Goal: Task Accomplishment & Management: Use online tool/utility

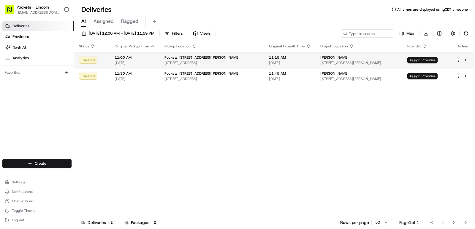
click at [416, 62] on span "Assign Provider" at bounding box center [422, 60] width 30 height 7
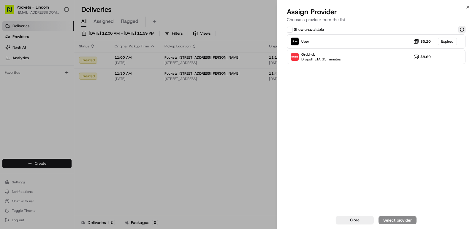
click at [461, 32] on button at bounding box center [461, 29] width 7 height 7
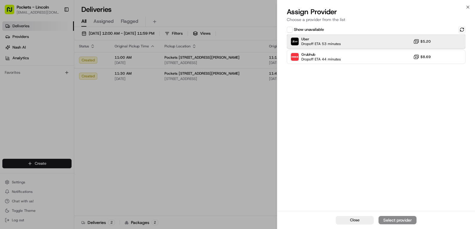
click at [411, 43] on div "Uber Dropoff ETA 53 minutes $5.20" at bounding box center [376, 41] width 179 height 14
click at [402, 220] on div "Assign Provider" at bounding box center [397, 221] width 29 height 6
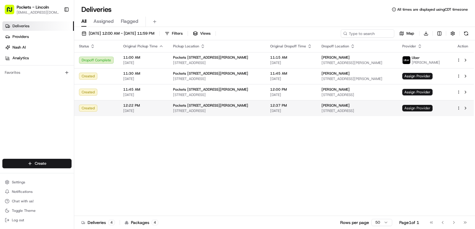
click at [432, 107] on span "Assign Provider" at bounding box center [417, 108] width 30 height 7
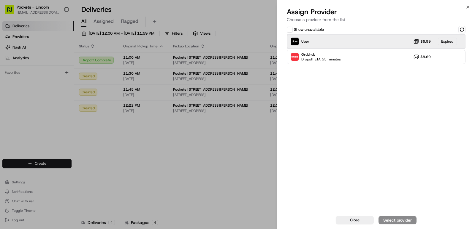
click at [336, 40] on div "Uber $6.99 Expired" at bounding box center [376, 41] width 179 height 14
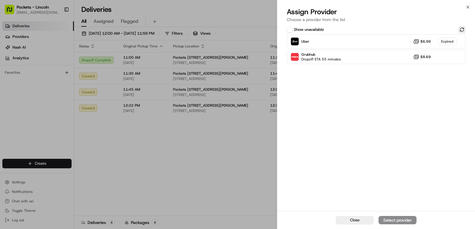
click at [459, 29] on button at bounding box center [461, 29] width 7 height 7
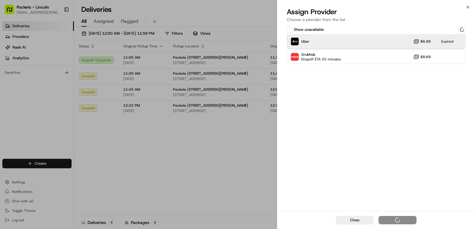
click at [362, 47] on div "Uber $6.99 Expired" at bounding box center [376, 41] width 179 height 14
click at [358, 37] on div "Uber Dropoff ETA 1 hour $6.99" at bounding box center [376, 41] width 179 height 14
click at [399, 218] on div "Assign Provider" at bounding box center [397, 221] width 29 height 6
